Goal: Task Accomplishment & Management: Use online tool/utility

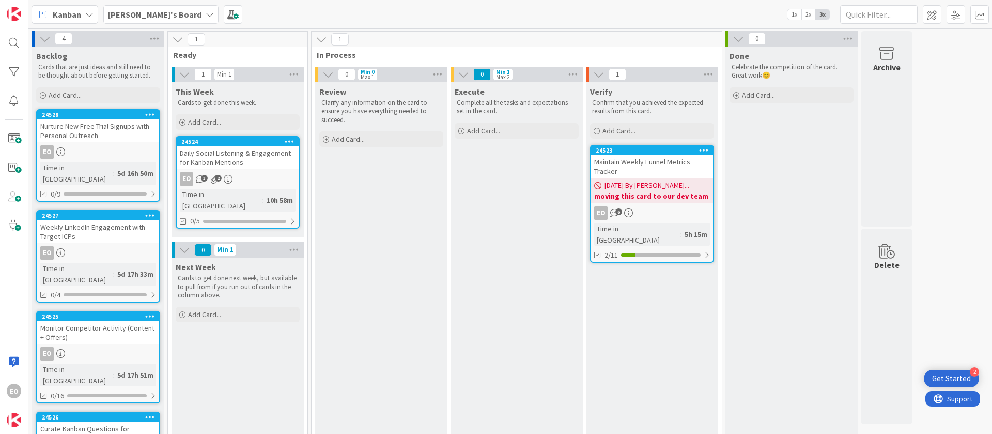
click at [224, 187] on link "24524 Daily Social Listening & Engagement for Kanban Mentions EO 3 2 Time in [G…" at bounding box center [238, 182] width 124 height 93
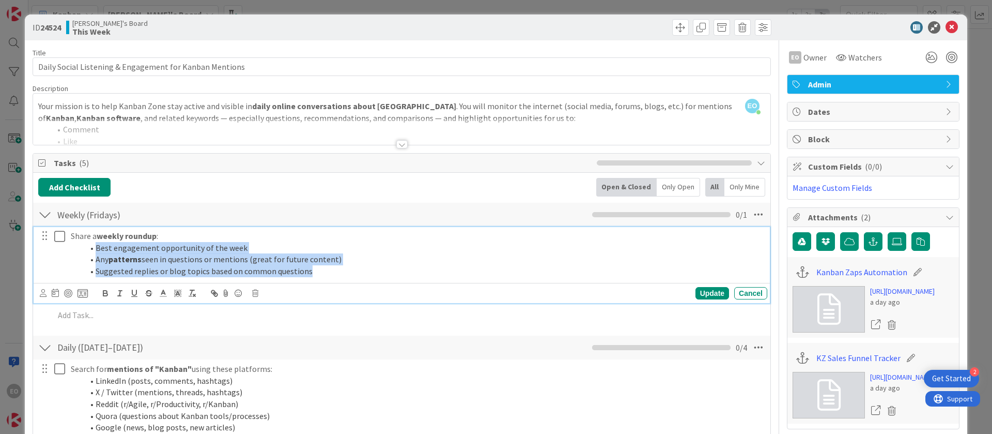
drag, startPoint x: 91, startPoint y: 247, endPoint x: 329, endPoint y: 289, distance: 241.5
click at [329, 289] on div "Share a weekly roundup : Best engagement opportunity of the week Any patterns s…" at bounding box center [402, 265] width 737 height 76
copy ol "Best engagement opportunity of the week Any patterns seen in questions or menti…"
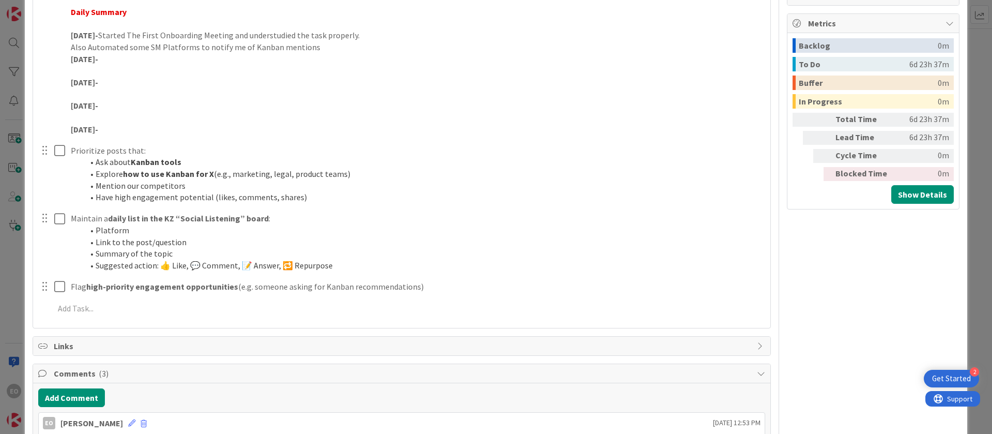
scroll to position [465, 0]
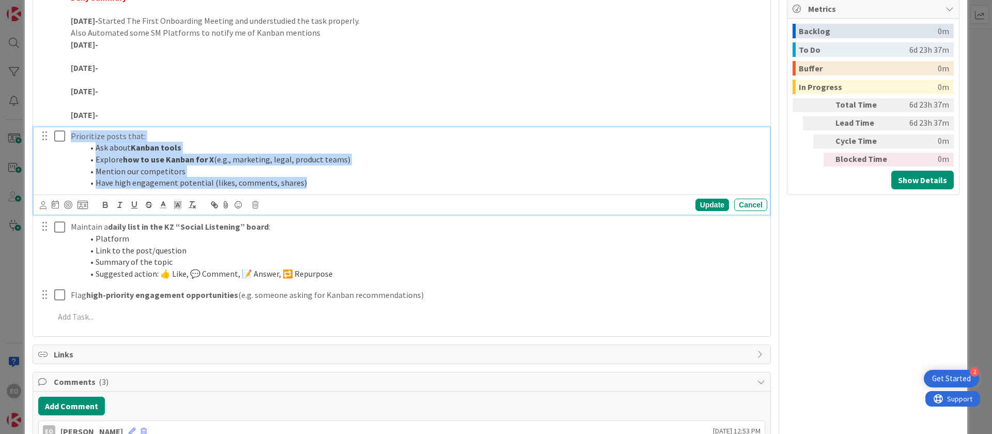
drag, startPoint x: 70, startPoint y: 136, endPoint x: 337, endPoint y: 183, distance: 270.7
click at [337, 183] on div "Prioritize posts that: Ask about Kanban tools Explore how to use Kanban for X (…" at bounding box center [417, 159] width 701 height 65
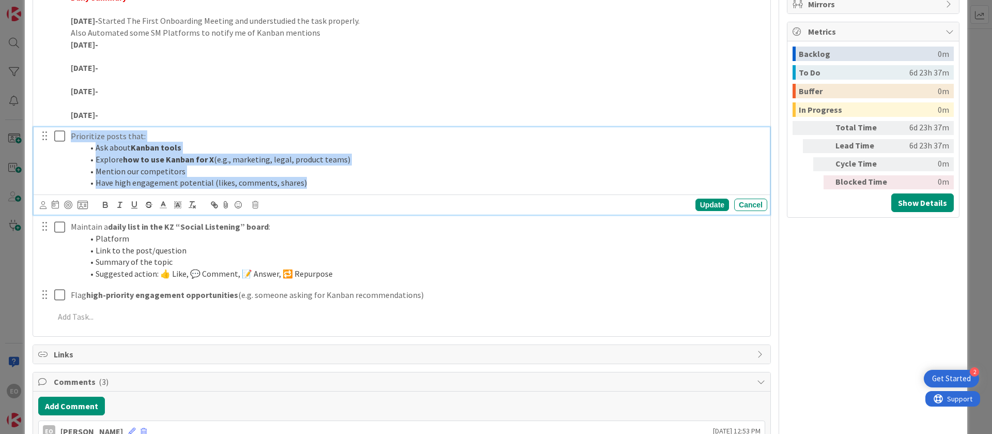
copy div "Prioritize posts that: Ask about Kanban tools Explore how to use Kanban for X (…"
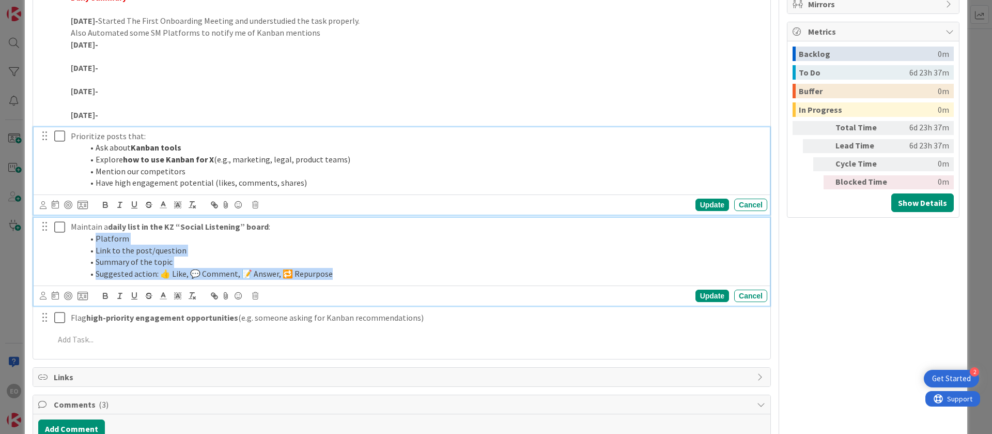
drag, startPoint x: 89, startPoint y: 241, endPoint x: 349, endPoint y: 280, distance: 262.9
click at [349, 280] on div "Maintain a daily list in the KZ “Social Listening” board : Platform Link to the…" at bounding box center [417, 250] width 701 height 65
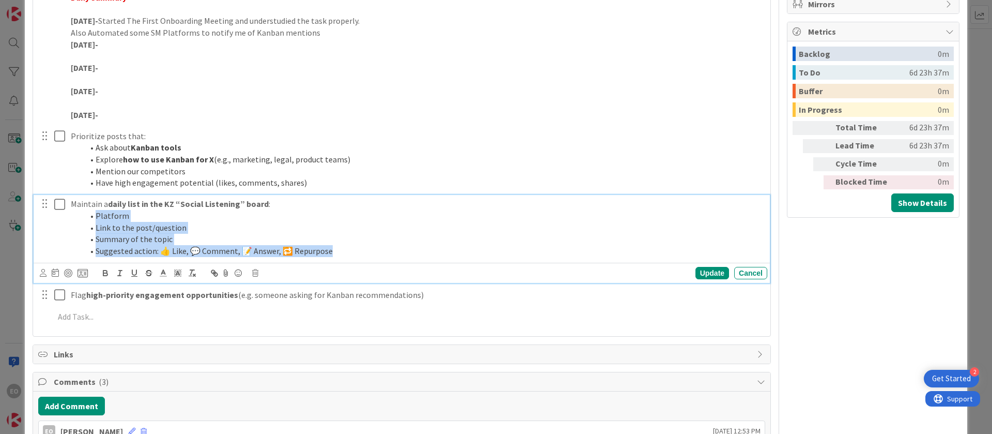
scroll to position [420, 0]
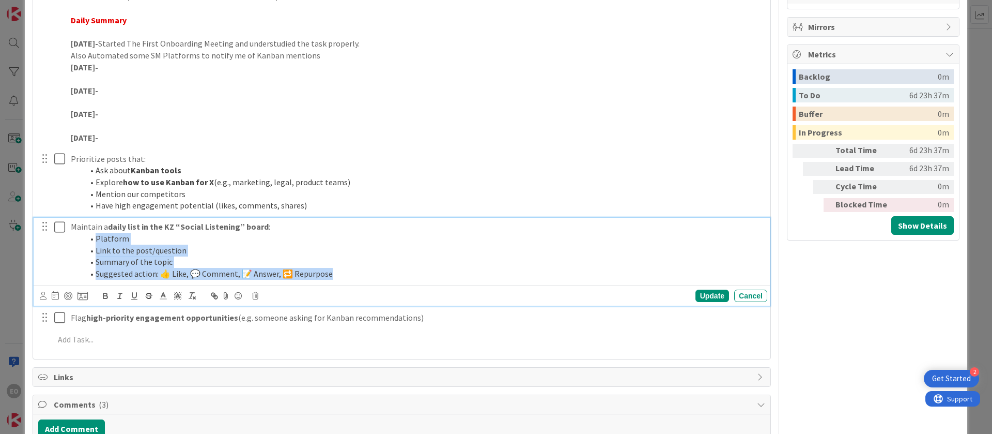
copy ol "Platform Link to the post/question Summary of the topic Suggested action: 👍 Lik…"
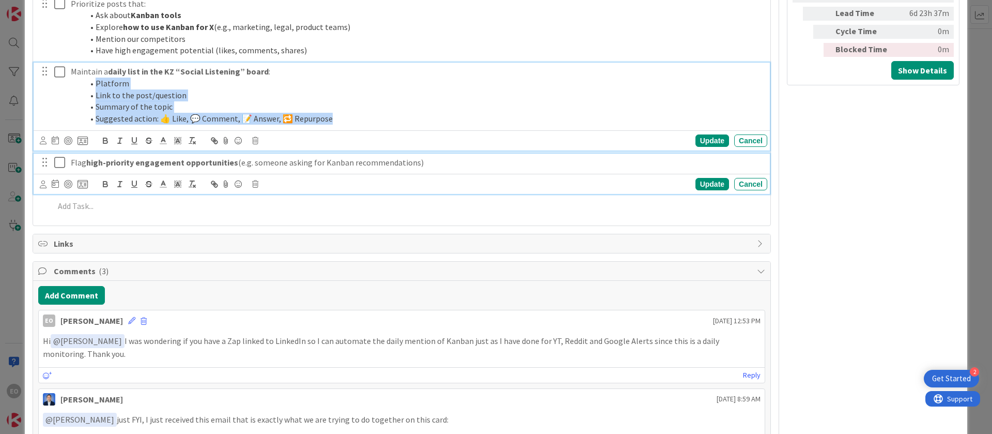
drag, startPoint x: 70, startPoint y: 164, endPoint x: 426, endPoint y: 175, distance: 356.3
click at [426, 175] on div "Flag high-priority engagement opportunities (e.g. someone asking for Kanban rec…" at bounding box center [402, 174] width 737 height 41
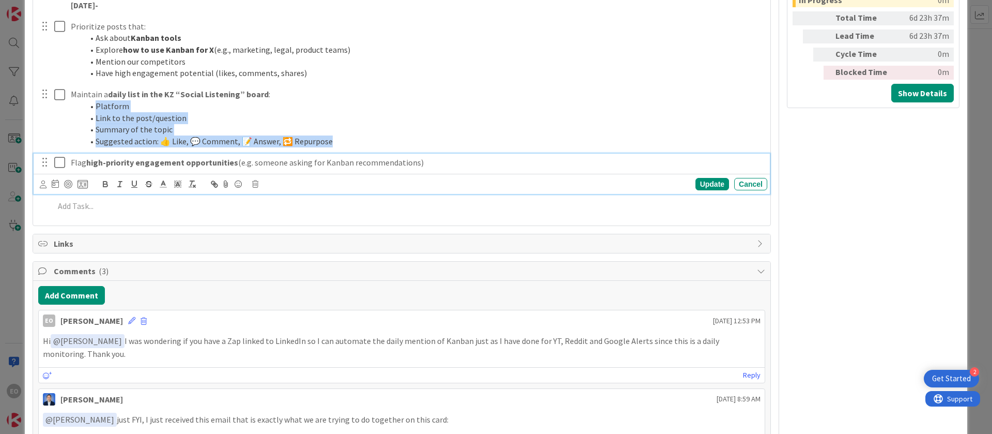
copy p "Flag high-priority engagement opportunities (e.g. someone asking for Kanban rec…"
